Goal: Navigation & Orientation: Find specific page/section

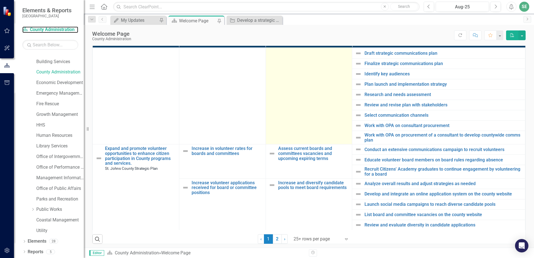
scroll to position [223, 0]
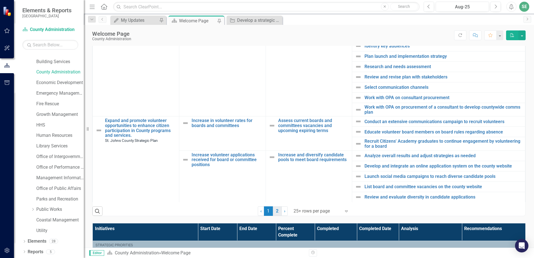
click at [274, 212] on link "2" at bounding box center [277, 210] width 9 height 9
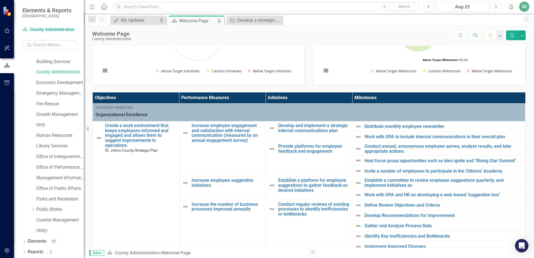
scroll to position [0, 0]
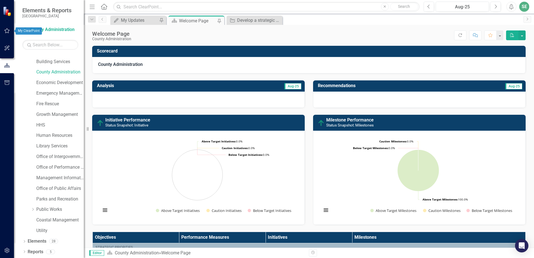
click at [6, 28] on button "button" at bounding box center [7, 31] width 13 height 12
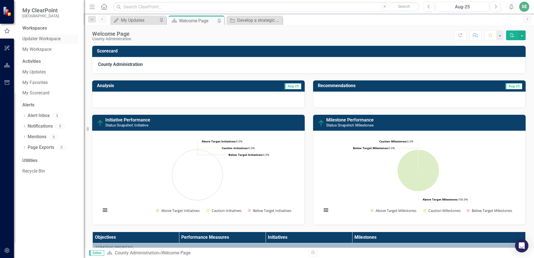
click at [44, 41] on link "Updater Workspace" at bounding box center [50, 39] width 56 height 6
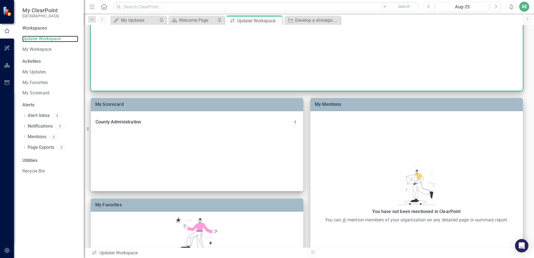
scroll to position [84, 0]
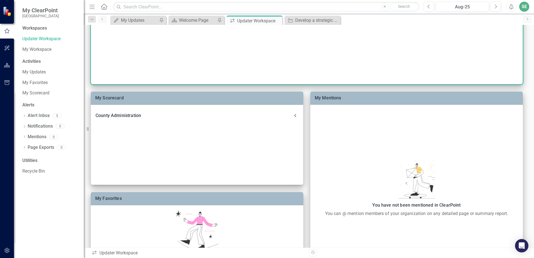
click at [159, 112] on div "County Administration" at bounding box center [194, 116] width 196 height 8
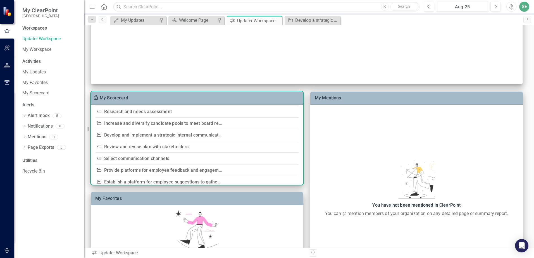
scroll to position [1075, 0]
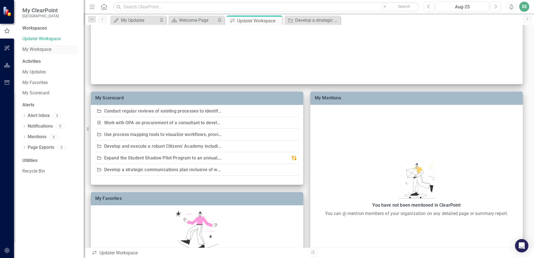
click at [46, 48] on link "My Workspace" at bounding box center [50, 49] width 56 height 6
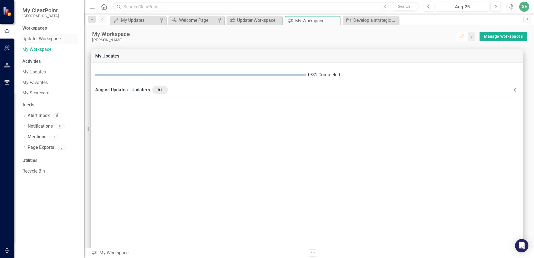
click at [42, 38] on link "Updater Workspace" at bounding box center [50, 39] width 56 height 6
